Goal: Navigation & Orientation: Find specific page/section

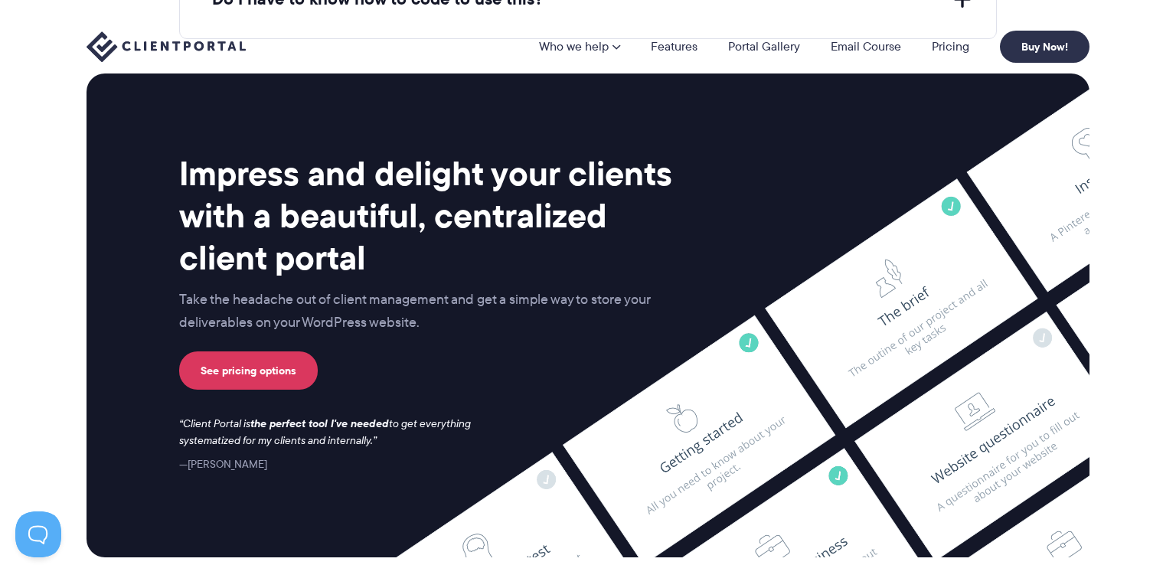
scroll to position [6459, 0]
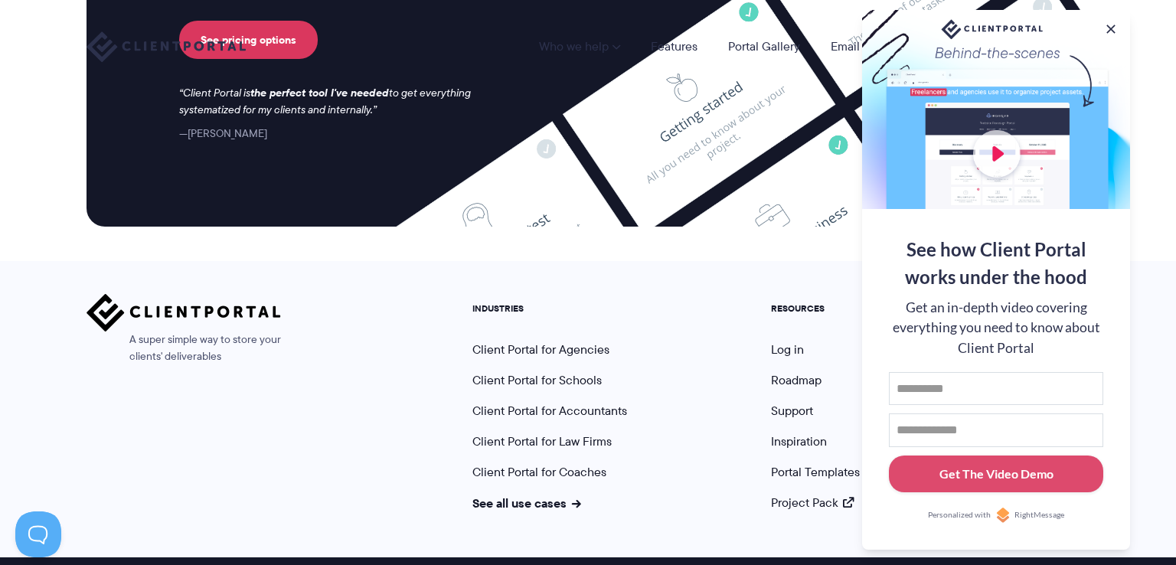
drag, startPoint x: 159, startPoint y: 540, endPoint x: 224, endPoint y: 540, distance: 65.1
copy span "Dunn Consulting"
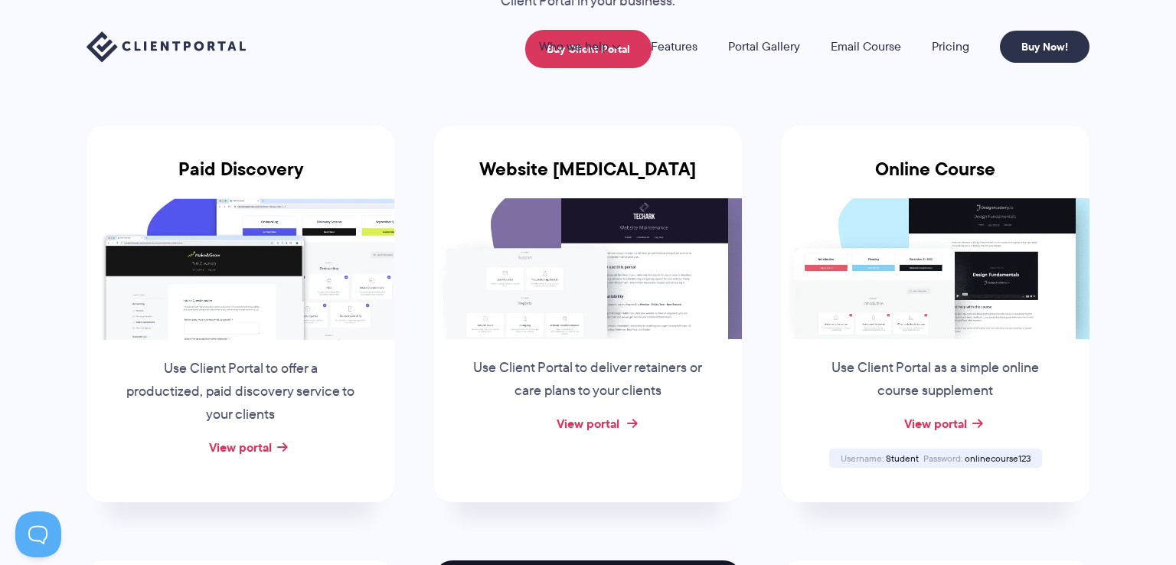
click at [584, 414] on link "View portal" at bounding box center [587, 423] width 63 height 18
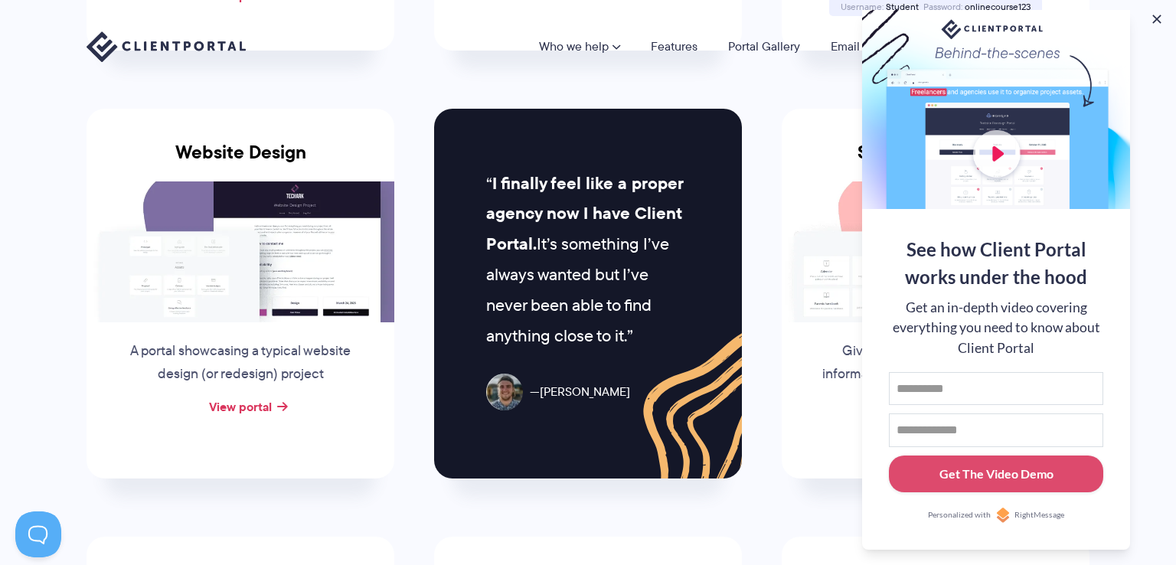
scroll to position [710, 0]
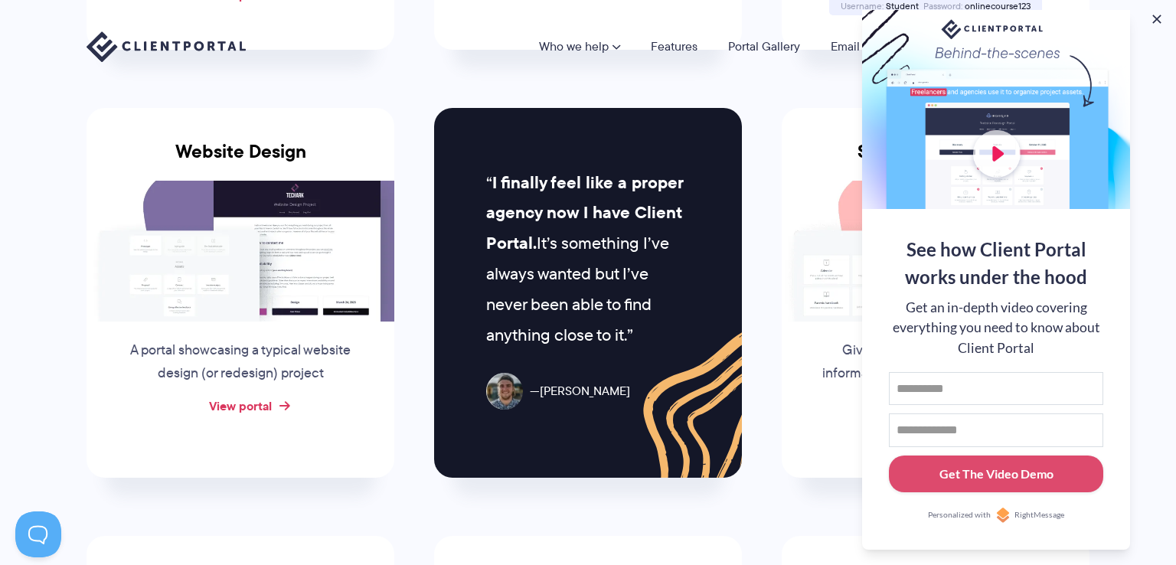
click at [249, 396] on link "View portal" at bounding box center [240, 405] width 63 height 18
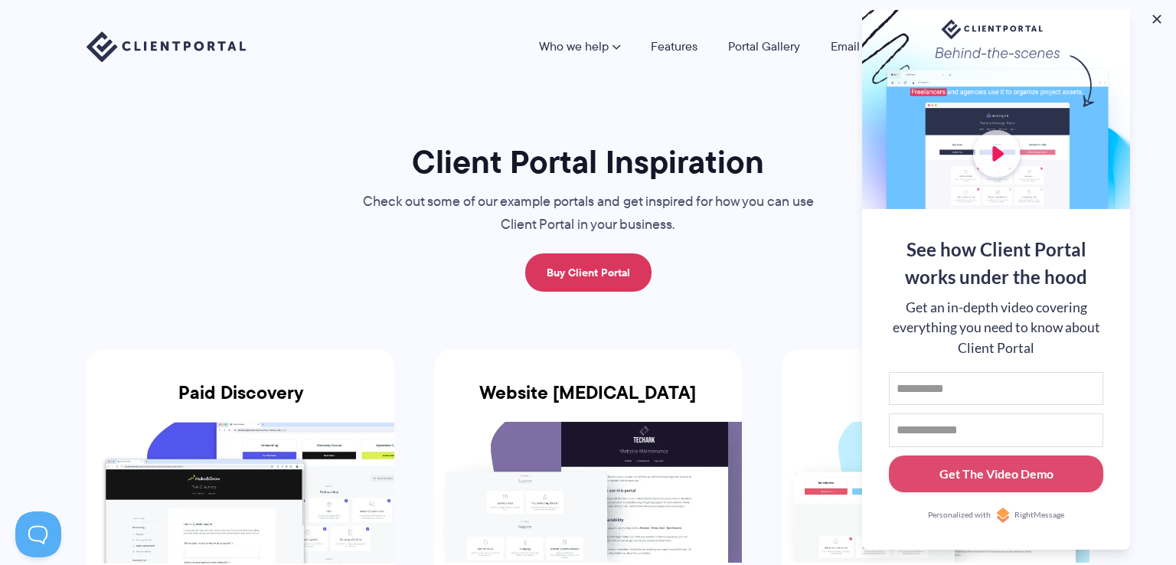
scroll to position [0, 0]
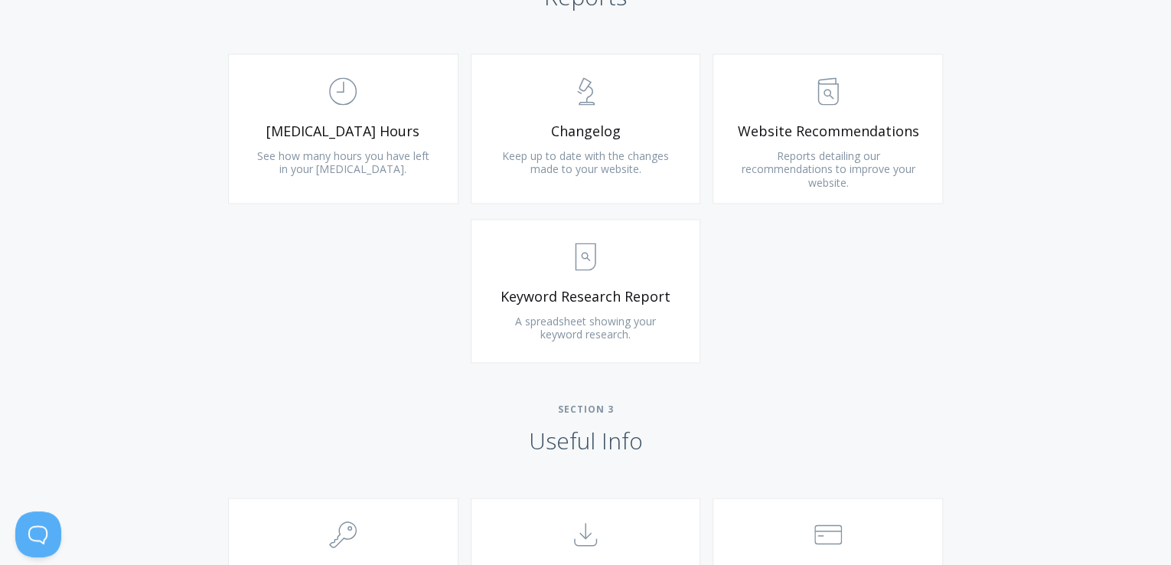
scroll to position [1113, 0]
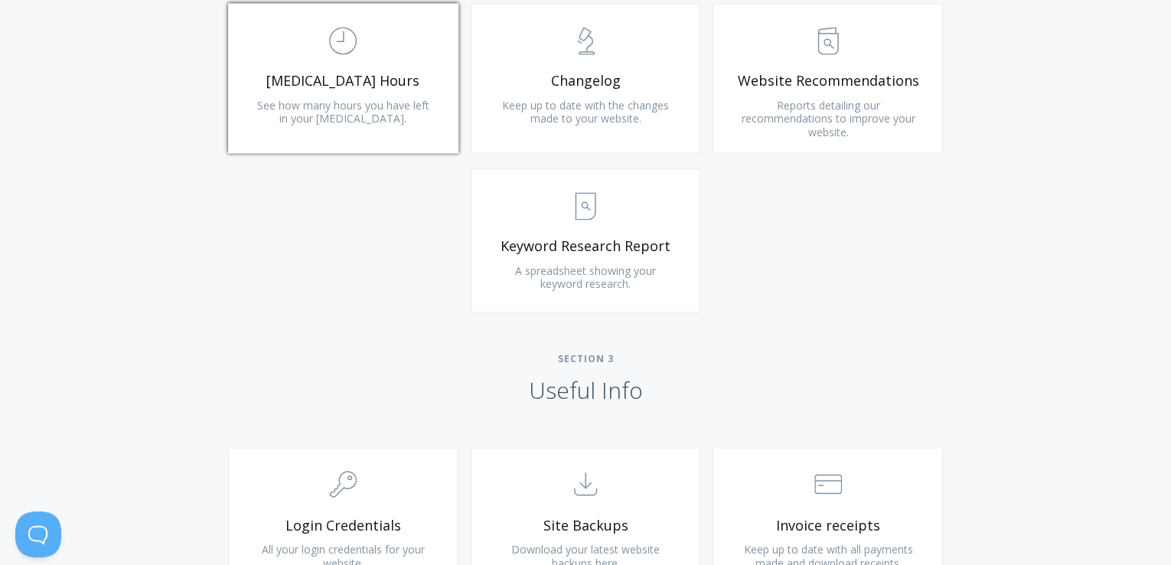
click at [365, 93] on link ".st0{fill:none;stroke:#000000;stroke-width:2;stroke-miterlimit:10;} Untitled-18…" at bounding box center [343, 78] width 230 height 150
